Goal: Task Accomplishment & Management: Complete application form

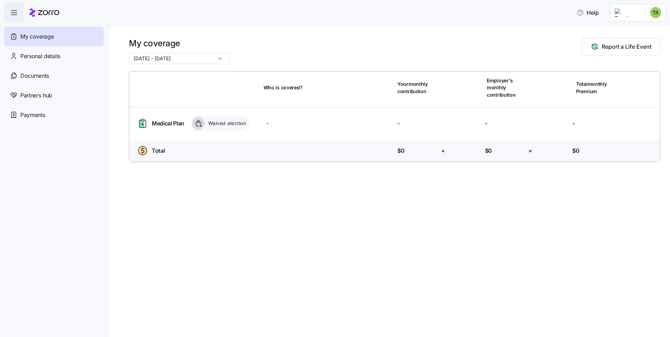
click at [641, 42] on button "Report a Life Event" at bounding box center [620, 47] width 78 height 18
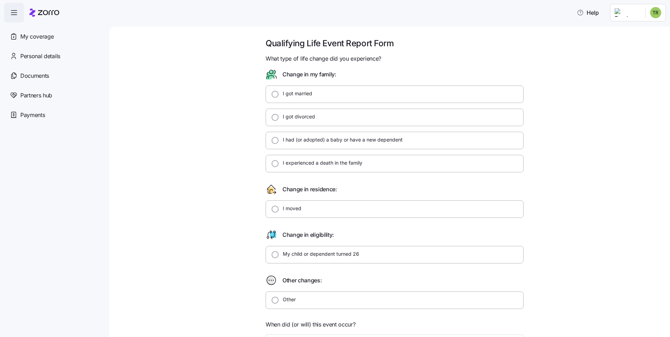
scroll to position [112, 0]
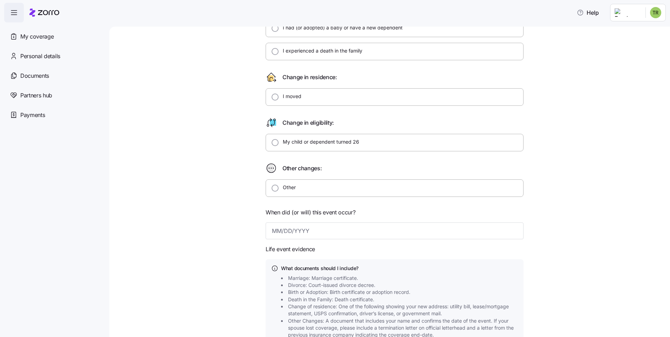
click at [279, 191] on div "Other" at bounding box center [286, 188] width 17 height 8
type textarea "x"
radio input "true"
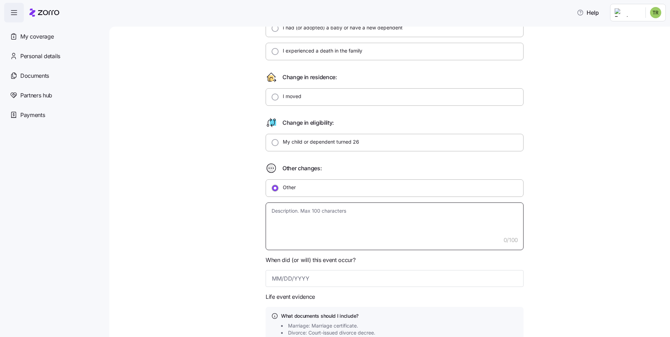
click at [342, 230] on textarea at bounding box center [394, 226] width 258 height 48
type textarea "x"
type textarea "f"
type textarea "x"
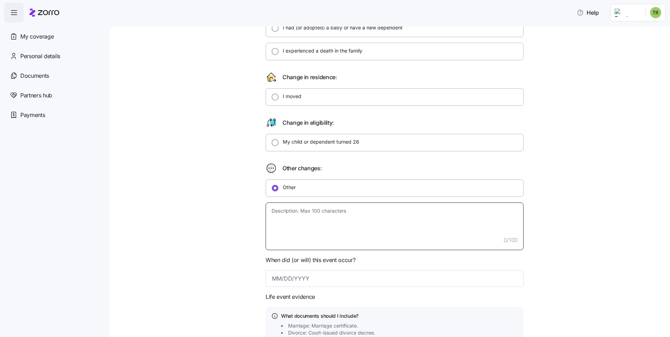
type textarea "a"
type textarea "x"
type textarea "ac"
type textarea "x"
type textarea "acc"
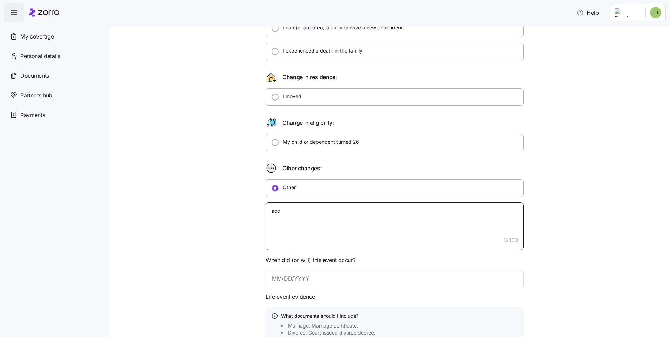
type textarea "x"
type textarea "acce"
type textarea "x"
type textarea "accep"
type textarea "x"
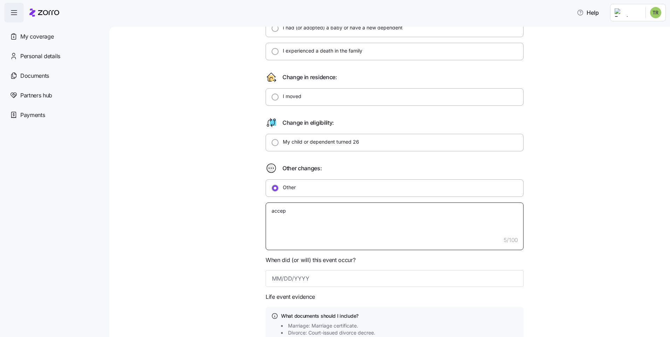
type textarea "accept"
type textarea "x"
type textarea "accepte"
type textarea "x"
type textarea "accepted"
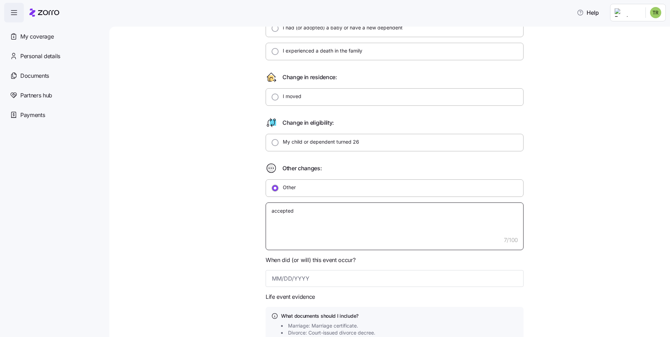
type textarea "x"
type textarea "accepted"
type textarea "x"
type textarea "accepted f"
type textarea "x"
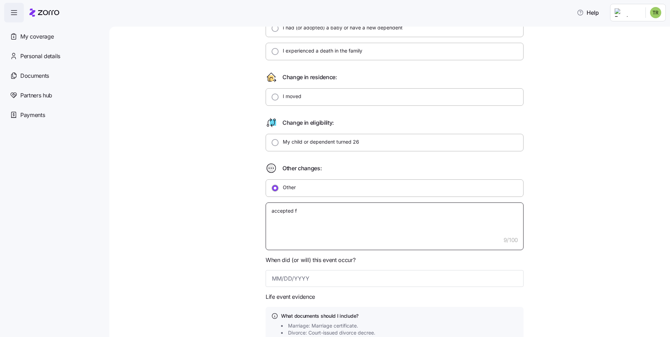
type textarea "accepted fu"
type textarea "x"
type textarea "accepted ful"
type textarea "x"
type textarea "accepted full"
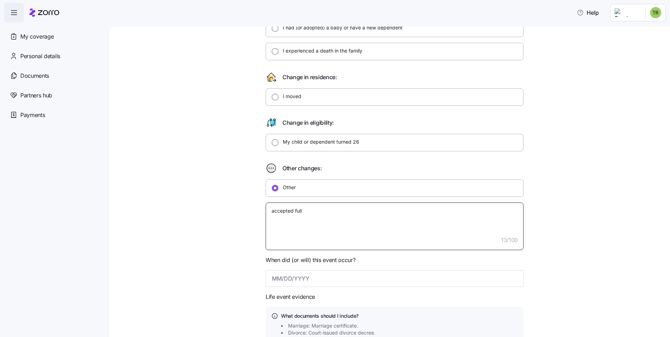
type textarea "x"
type textarea "accepted full"
type textarea "x"
type textarea "accepted full t"
type textarea "x"
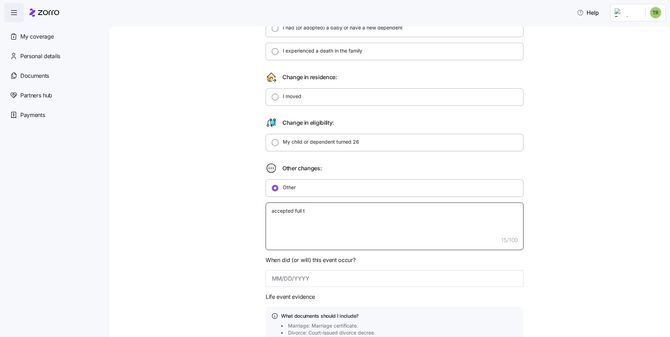
type textarea "accepted full ti"
type textarea "x"
type textarea "accepted full [PERSON_NAME]"
type textarea "x"
type textarea "accepted full time"
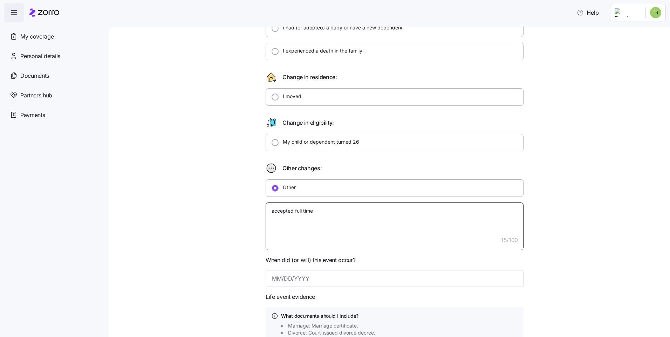
type textarea "x"
type textarea "accepted full time"
type textarea "x"
type textarea "accepted full time p"
type textarea "x"
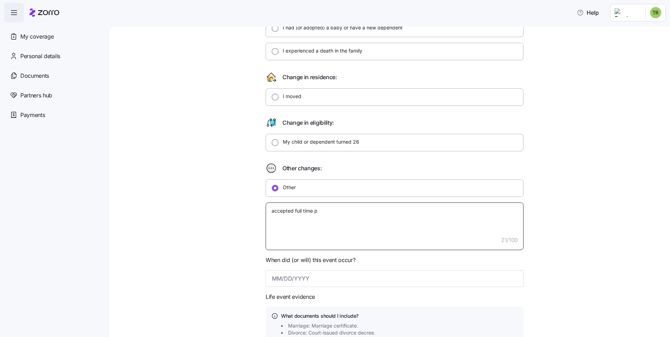
type textarea "accepted full time po"
type textarea "x"
type textarea "accepted full time pos"
type textarea "x"
type textarea "accepted full time position"
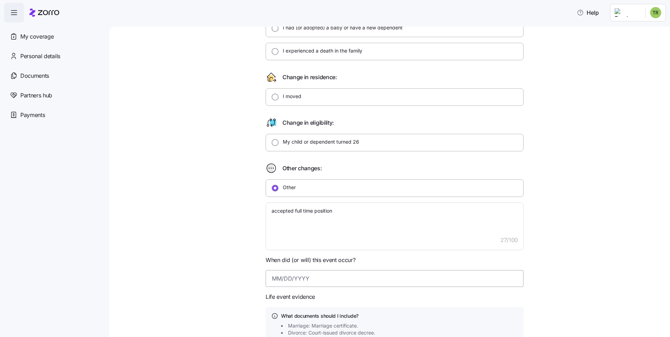
click at [309, 286] on input at bounding box center [394, 278] width 258 height 17
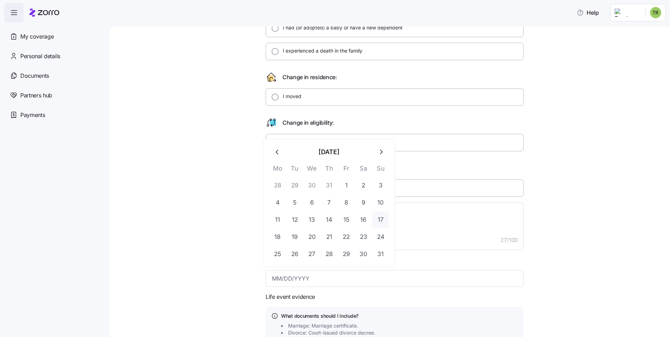
click at [381, 218] on button "17" at bounding box center [380, 219] width 17 height 17
type textarea "x"
type input "[DATE]"
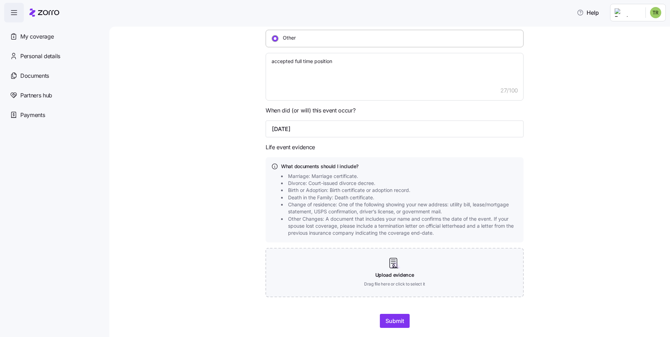
scroll to position [278, 0]
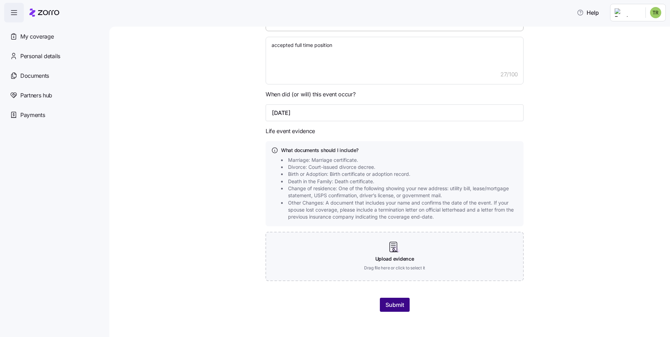
click at [385, 303] on span "Submit" at bounding box center [394, 304] width 19 height 8
type textarea "x"
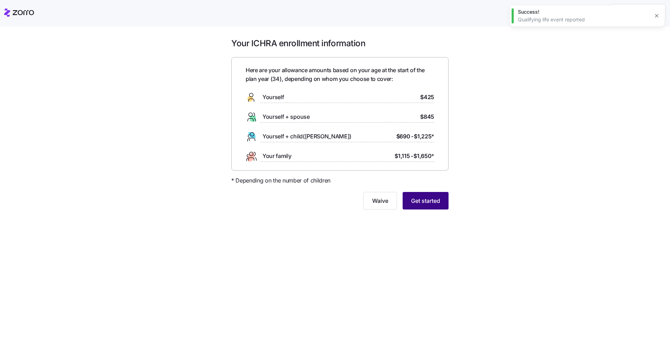
click at [434, 203] on span "Get started" at bounding box center [425, 200] width 29 height 8
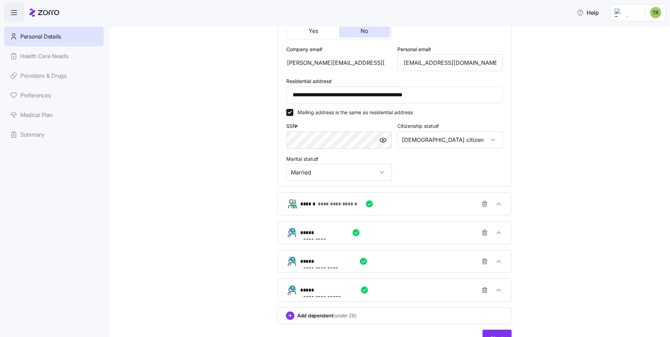
scroll to position [222, 0]
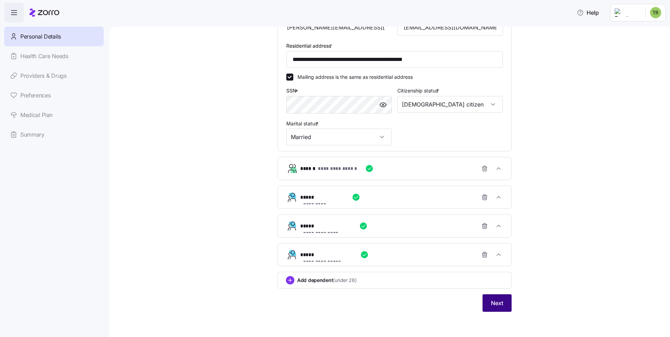
click at [499, 305] on span "Next" at bounding box center [497, 303] width 12 height 8
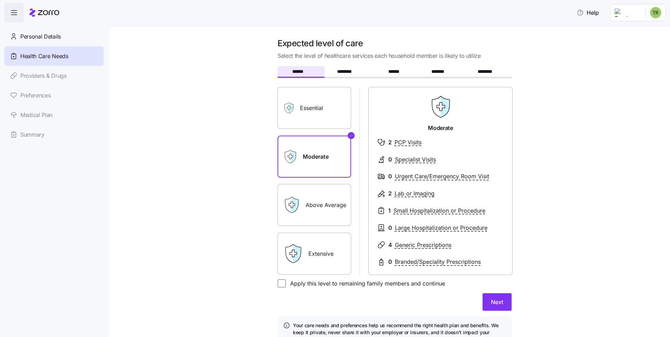
click at [324, 109] on label "Essential" at bounding box center [314, 108] width 74 height 42
click at [0, 0] on input "Essential" at bounding box center [0, 0] width 0 height 0
click at [277, 281] on input "Apply this level to remaining family members and continue" at bounding box center [281, 283] width 8 height 8
checkbox input "true"
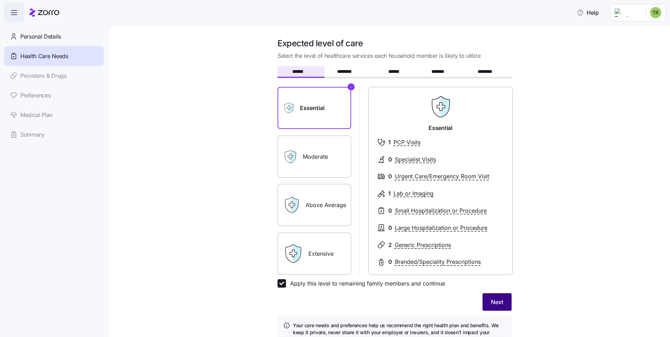
click at [501, 306] on button "Next" at bounding box center [496, 302] width 29 height 18
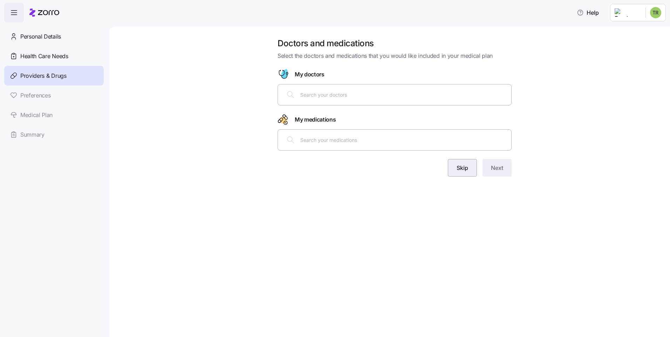
click at [476, 164] on button "Skip" at bounding box center [462, 168] width 29 height 18
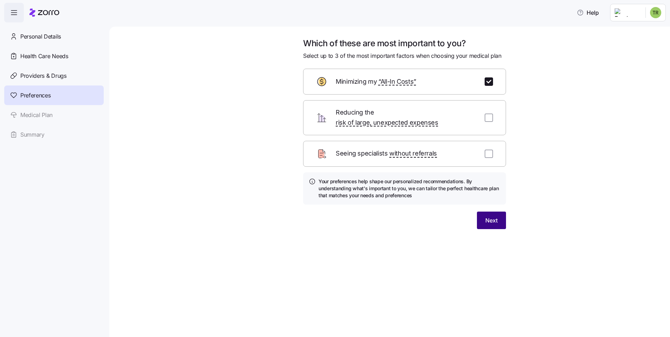
click at [484, 214] on button "Next" at bounding box center [491, 221] width 29 height 18
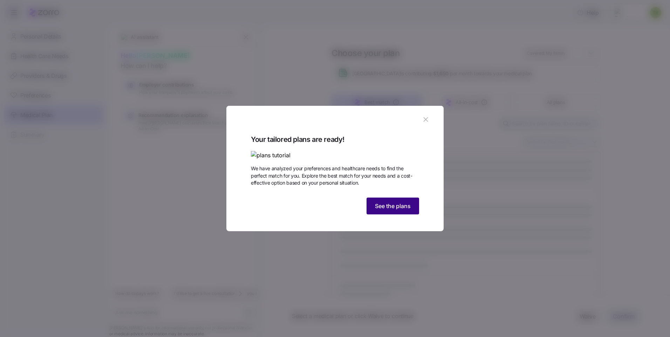
click at [389, 214] on button "See the plans" at bounding box center [392, 206] width 53 height 17
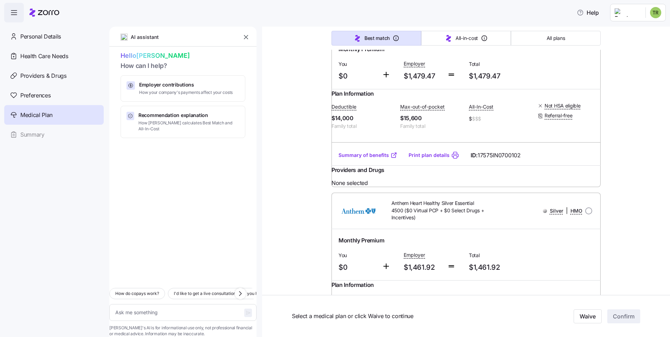
scroll to position [1582, 0]
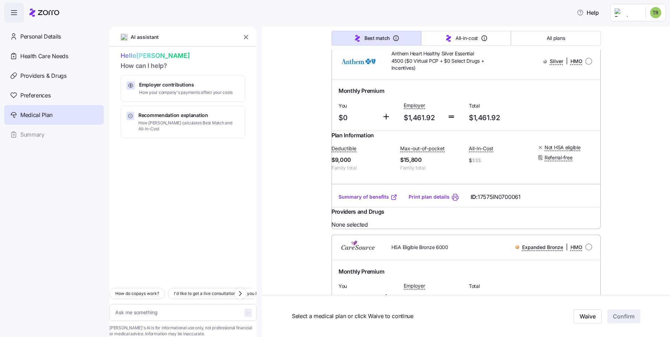
type textarea "x"
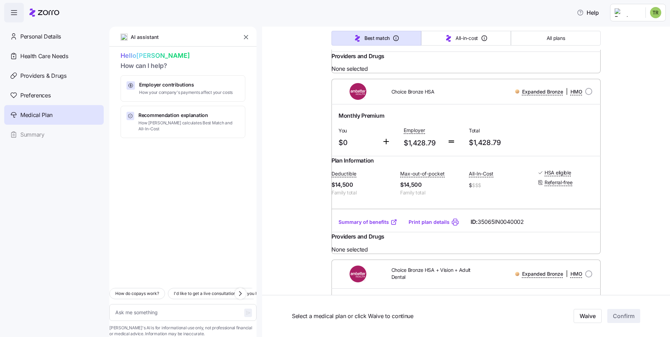
radio input "true"
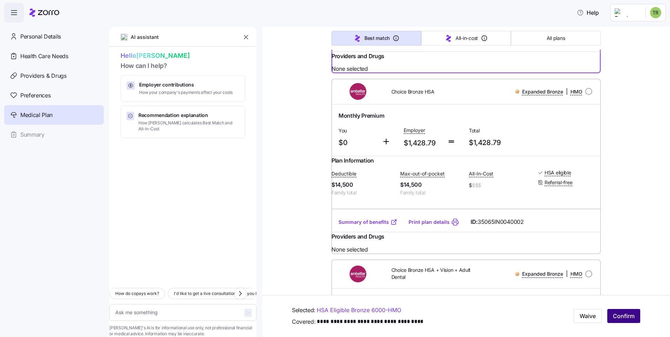
click at [615, 317] on span "Confirm" at bounding box center [623, 316] width 22 height 8
type textarea "x"
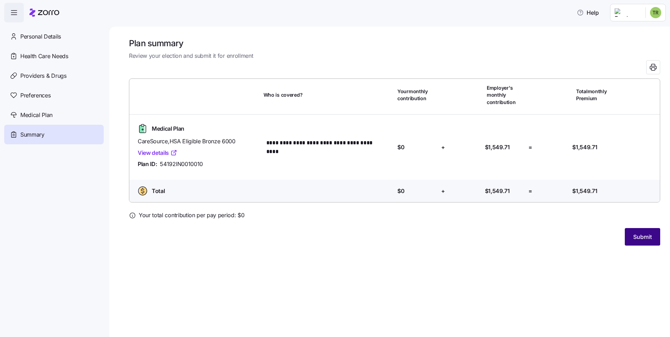
click at [645, 236] on span "Submit" at bounding box center [642, 237] width 19 height 8
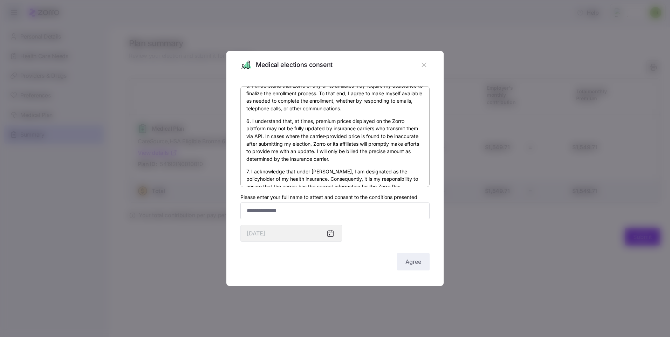
scroll to position [417, 0]
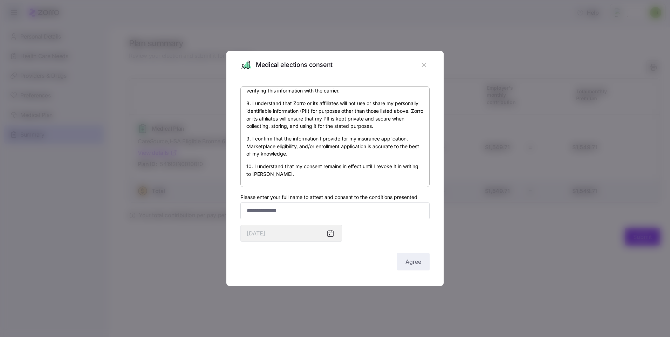
click at [423, 65] on icon "button" at bounding box center [423, 65] width 5 height 5
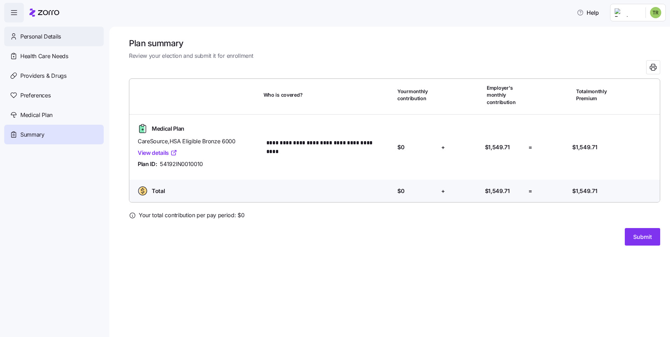
click at [57, 34] on span "Personal Details" at bounding box center [40, 36] width 41 height 9
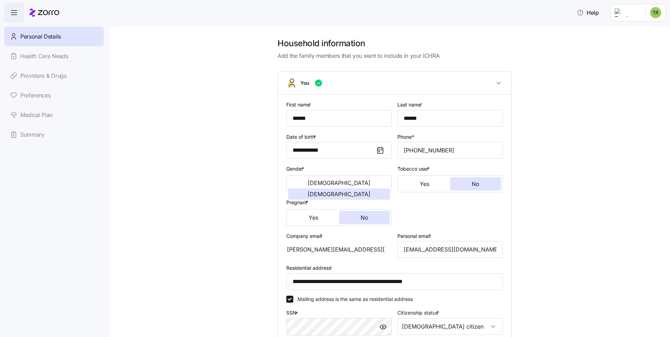
click at [52, 61] on div "Personal Details Health Care Needs Providers & Drugs Preferences Medical Plan S…" at bounding box center [53, 86] width 99 height 118
click at [19, 12] on span "button" at bounding box center [14, 12] width 19 height 19
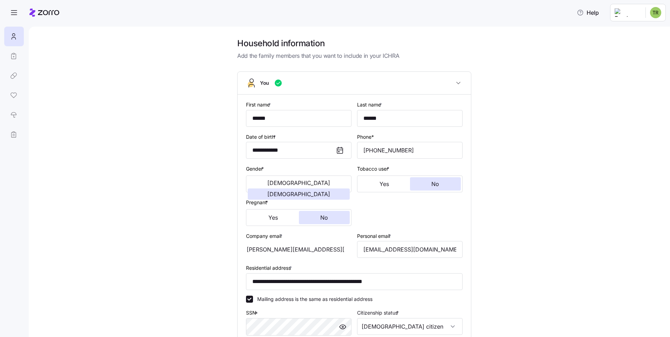
click at [52, 7] on div at bounding box center [44, 13] width 30 height 20
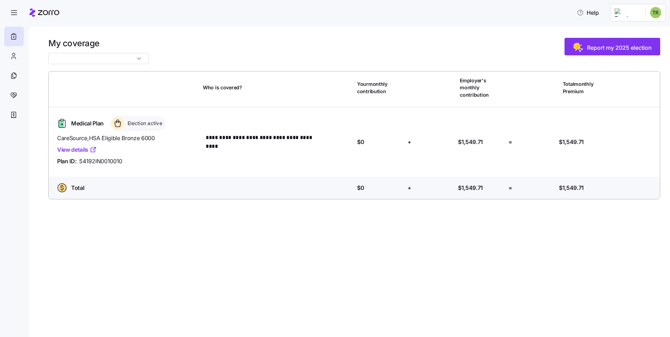
type input "Upcoming enrollment"
click at [597, 52] on span "Report my 2025 election" at bounding box center [612, 47] width 79 height 11
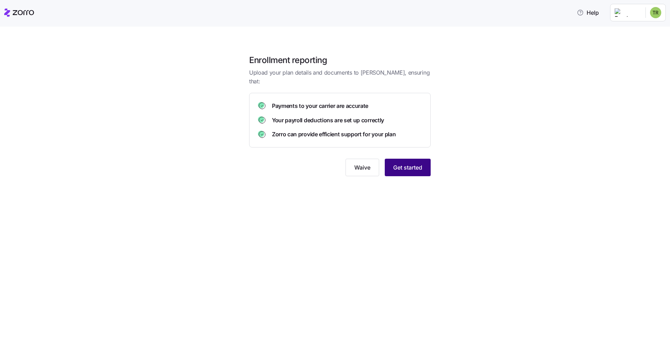
click at [408, 163] on span "Get started" at bounding box center [407, 167] width 29 height 8
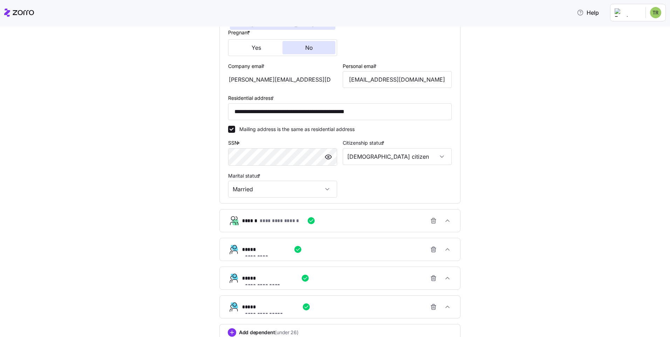
scroll to position [225, 0]
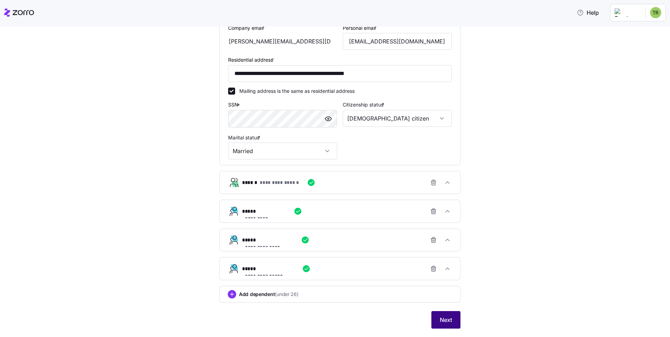
click at [453, 322] on button "Next" at bounding box center [445, 320] width 29 height 18
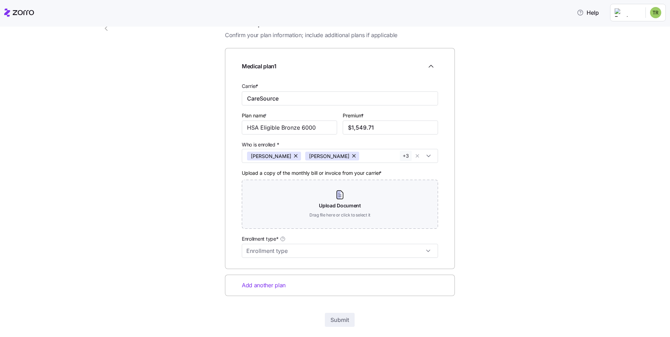
scroll to position [58, 0]
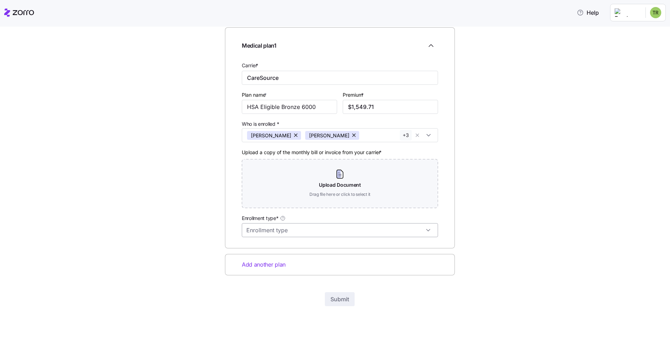
click at [269, 234] on input "Enrollment type*" at bounding box center [340, 230] width 196 height 14
click at [269, 261] on span "On exchange" at bounding box center [261, 263] width 31 height 8
type input "On exchange"
click at [618, 178] on div "2 Medical plan details Confirm your plan information; include additional plans …" at bounding box center [340, 154] width 646 height 354
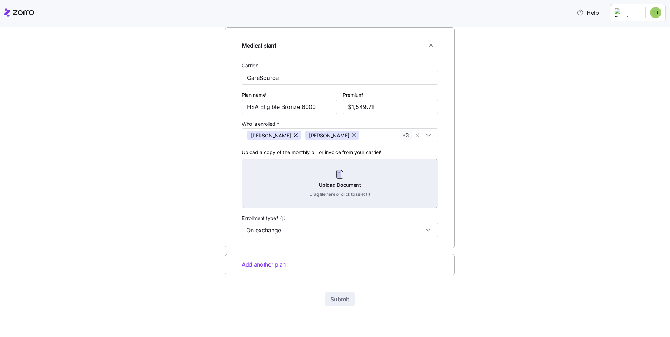
click at [356, 191] on div "Upload Document Drag file here or click to select it" at bounding box center [340, 183] width 196 height 49
click at [344, 183] on div "Upload Document Drag file here or click to select it" at bounding box center [340, 183] width 196 height 49
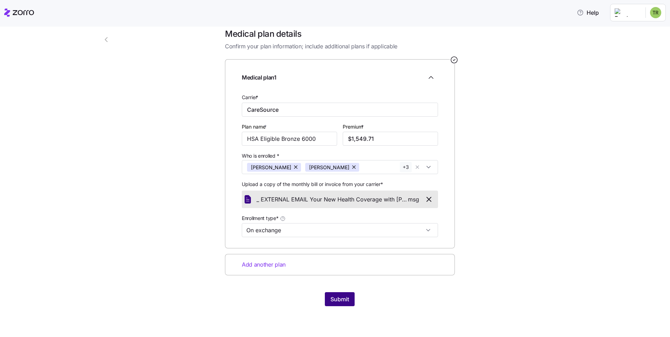
click at [335, 299] on span "Submit" at bounding box center [339, 299] width 19 height 8
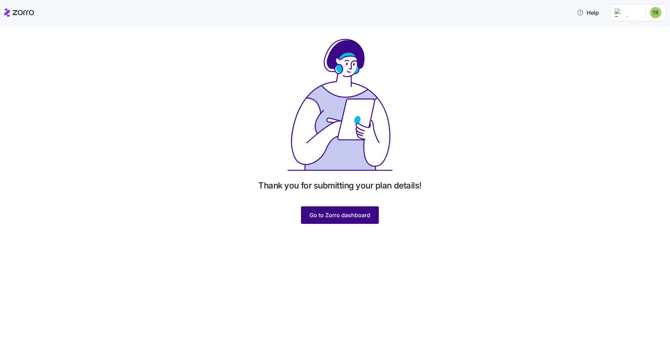
click at [332, 219] on span "Go to Zorro dashboard" at bounding box center [339, 215] width 61 height 8
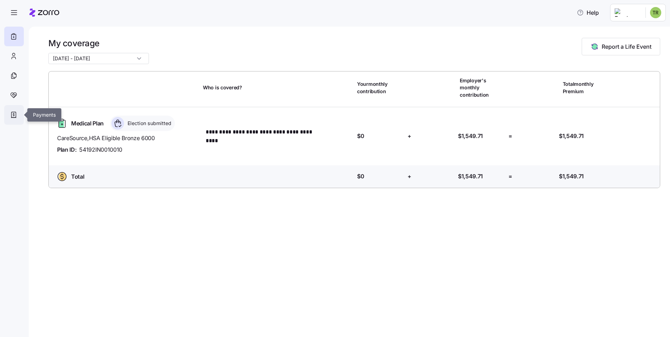
click at [14, 113] on icon at bounding box center [14, 115] width 8 height 8
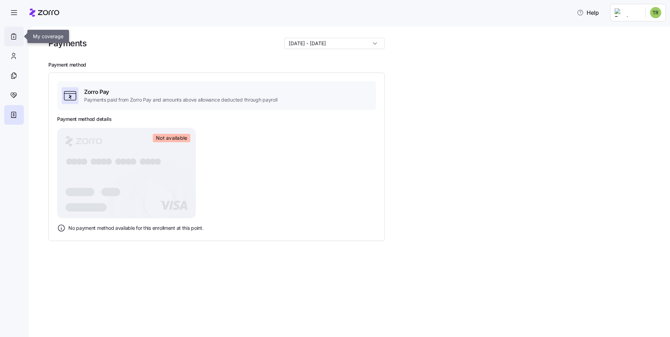
click at [19, 37] on div at bounding box center [14, 37] width 20 height 20
